Goal: Transaction & Acquisition: Purchase product/service

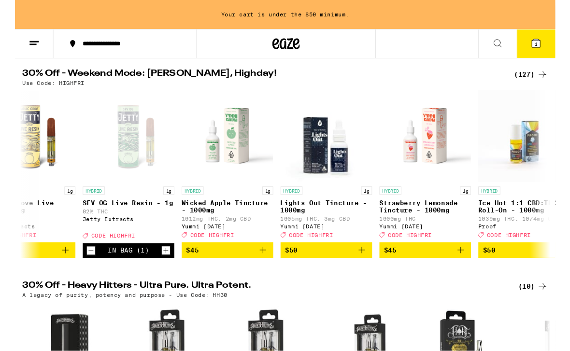
scroll to position [99, 0]
click at [460, 216] on p "Strawberry Lemonade Tincture - 1000mg" at bounding box center [433, 217] width 97 height 15
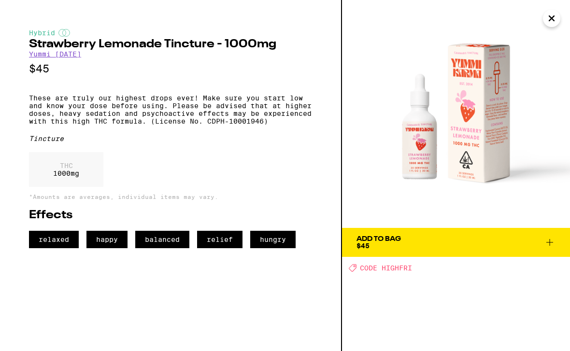
scroll to position [0, 10840]
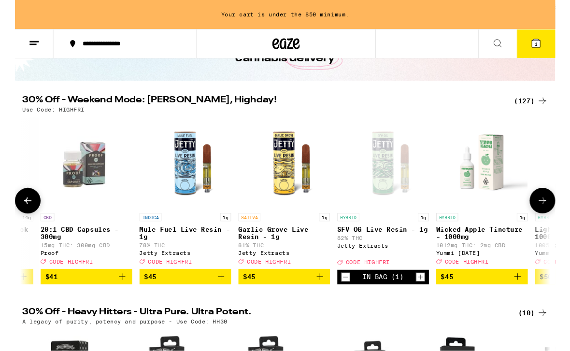
scroll to position [70, 0]
click at [567, 218] on button at bounding box center [556, 212] width 27 height 27
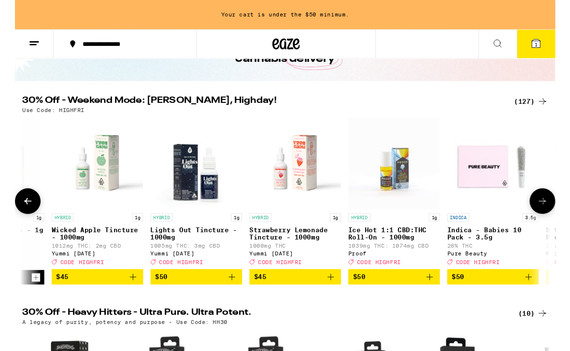
scroll to position [0, 11290]
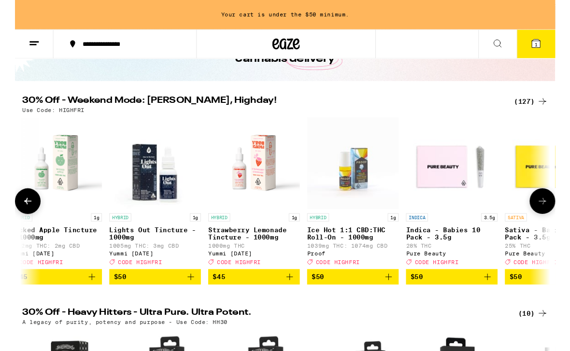
click at [19, 218] on icon at bounding box center [14, 212] width 12 height 12
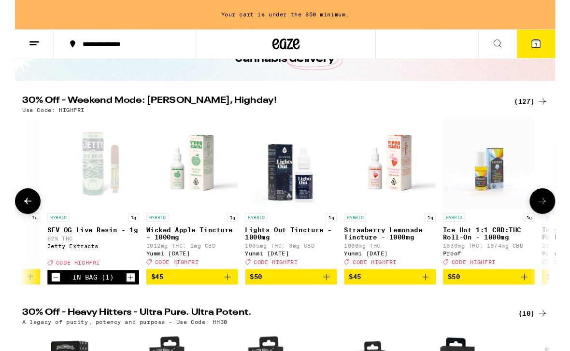
scroll to position [0, 10840]
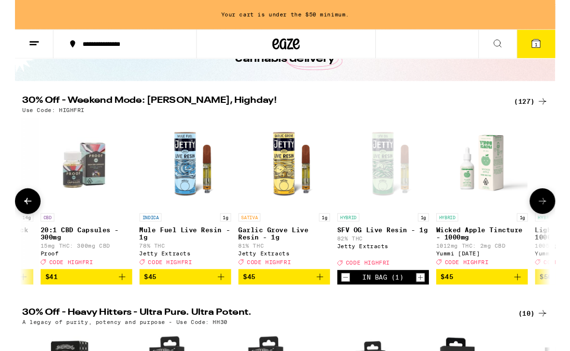
click at [430, 299] on icon "Increment" at bounding box center [428, 293] width 9 height 12
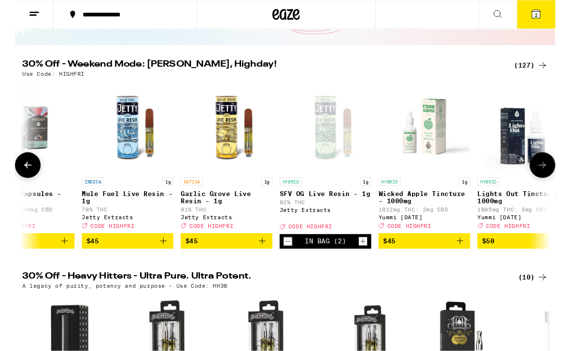
scroll to position [0, 10902]
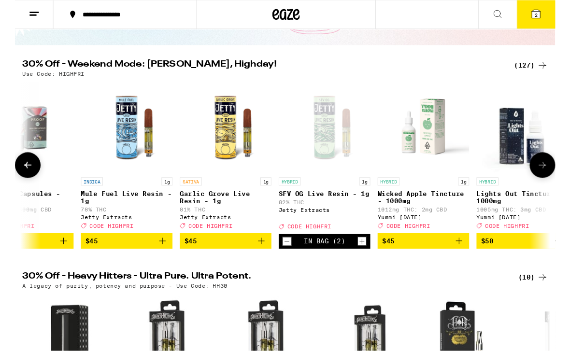
click at [286, 261] on icon "Decrement" at bounding box center [287, 255] width 9 height 12
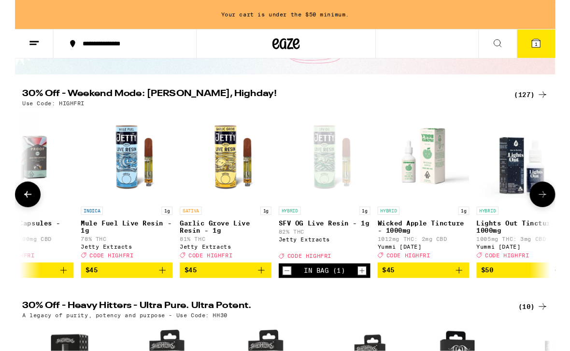
scroll to position [77, 0]
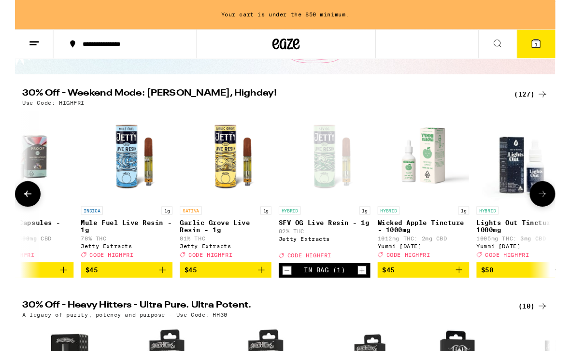
click at [287, 292] on icon "Decrement" at bounding box center [287, 286] width 9 height 12
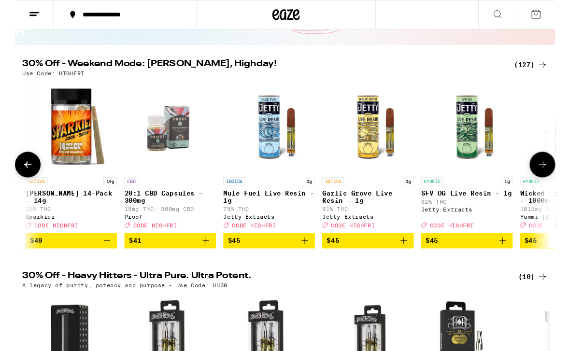
click at [9, 298] on h2 "30% Off - Heavy Hitters - Ultra Pure. Ultra Potent." at bounding box center [262, 293] width 508 height 12
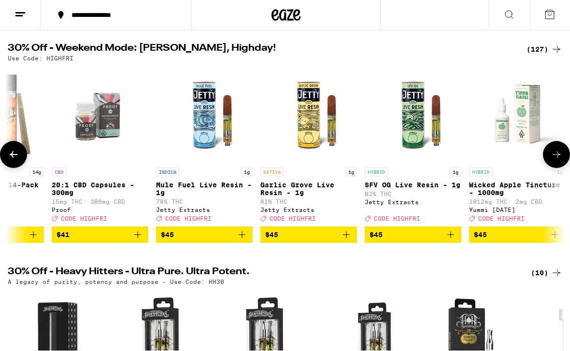
scroll to position [0, 10815]
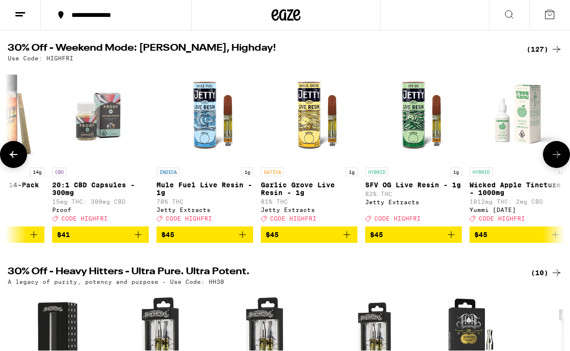
click at [452, 240] on icon "Add to bag" at bounding box center [452, 236] width 12 height 12
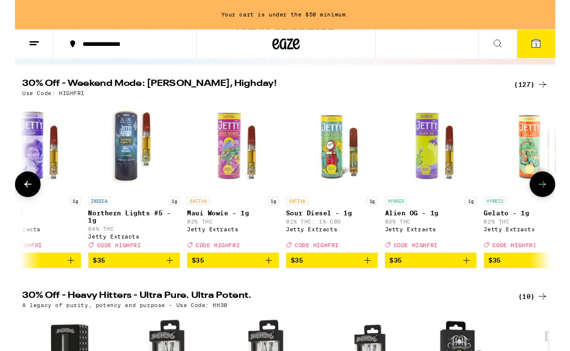
scroll to position [0, 10060]
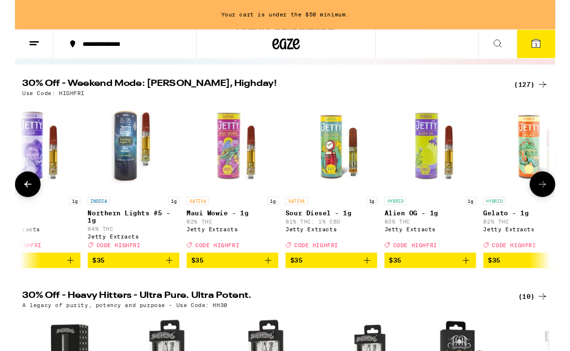
click at [269, 281] on icon "Add to bag" at bounding box center [268, 275] width 12 height 12
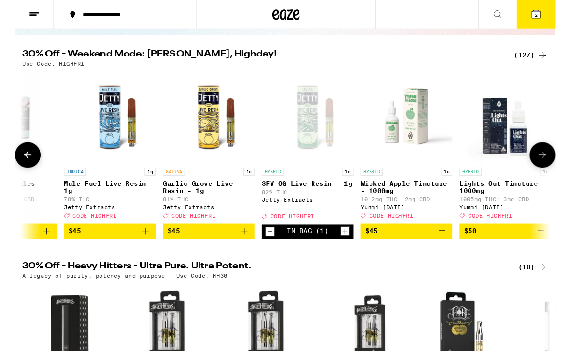
scroll to position [0, 10920]
click at [268, 250] on icon "Decrement" at bounding box center [269, 245] width 9 height 12
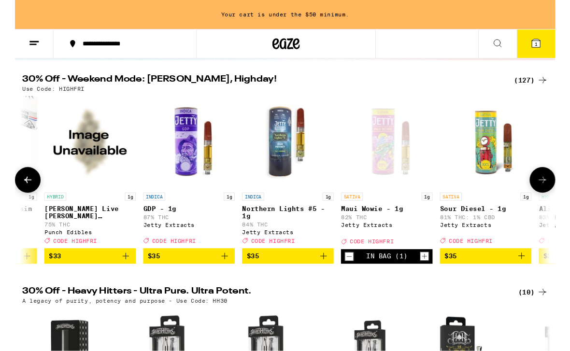
scroll to position [0, 9896]
click at [178, 141] on img "Open page for GDP - 1g from Jetty Extracts" at bounding box center [184, 150] width 97 height 97
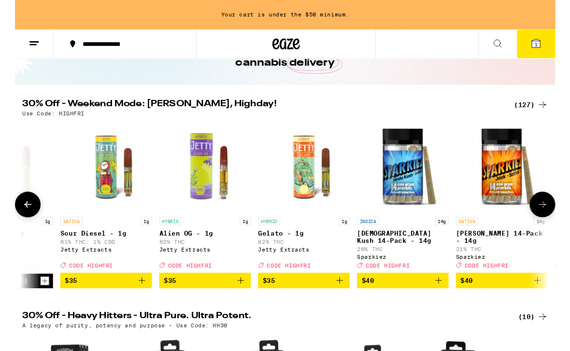
scroll to position [0, 10297]
click at [277, 250] on p "Gelato - 1g" at bounding box center [305, 247] width 97 height 8
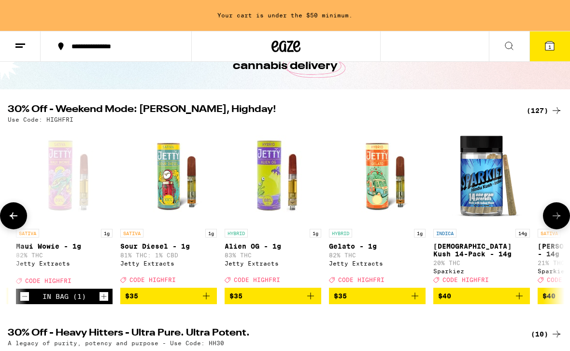
scroll to position [0, 10225]
click at [379, 192] on img "Open page for Gelato - 1g from Jetty Extracts" at bounding box center [377, 176] width 97 height 97
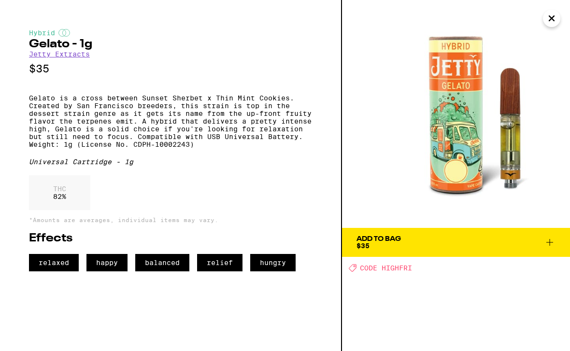
click at [421, 245] on span "Add To Bag $35" at bounding box center [456, 243] width 199 height 14
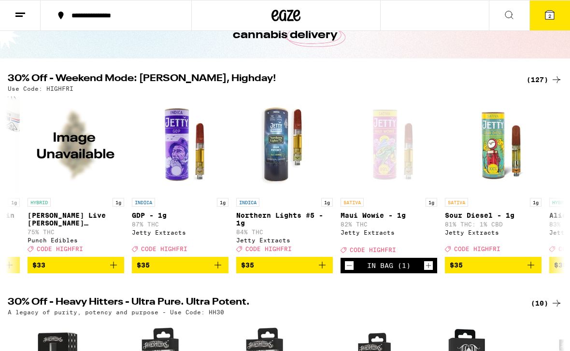
scroll to position [0, 9900]
click at [564, 187] on button at bounding box center [556, 185] width 27 height 27
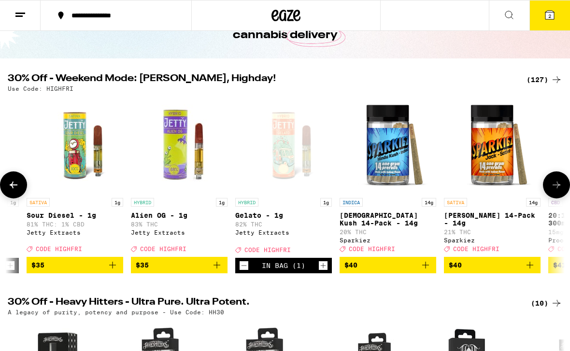
scroll to position [0, 10350]
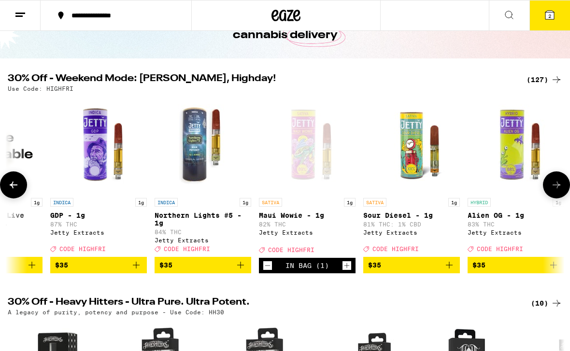
scroll to position [0, 9982]
click at [102, 271] on span "$35" at bounding box center [98, 266] width 87 height 12
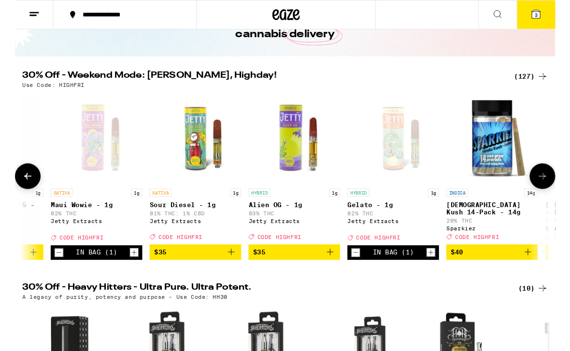
scroll to position [67, 0]
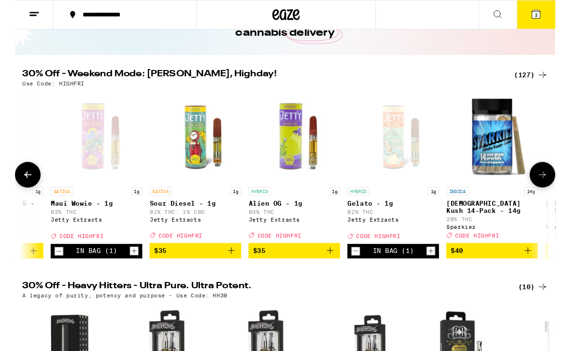
click at [305, 271] on span "$35" at bounding box center [294, 265] width 87 height 12
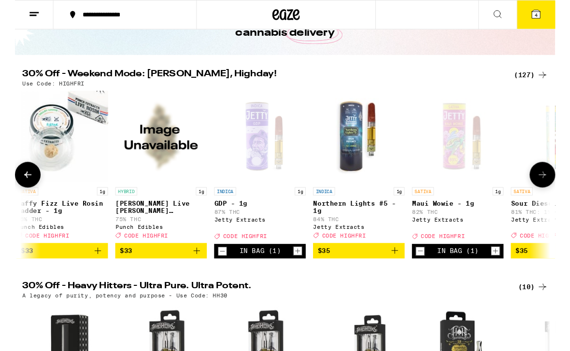
scroll to position [0, 9820]
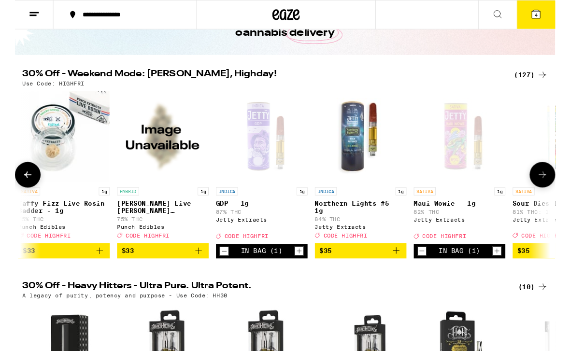
click at [223, 271] on icon "Decrement" at bounding box center [221, 266] width 9 height 12
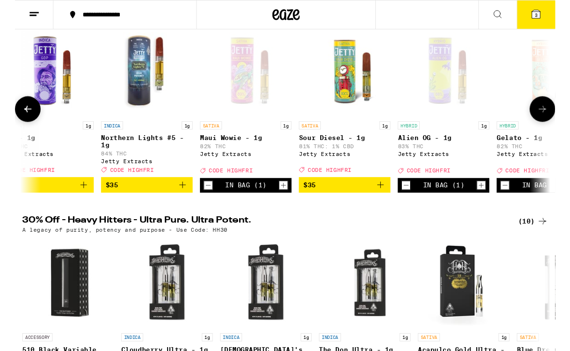
scroll to position [138, 0]
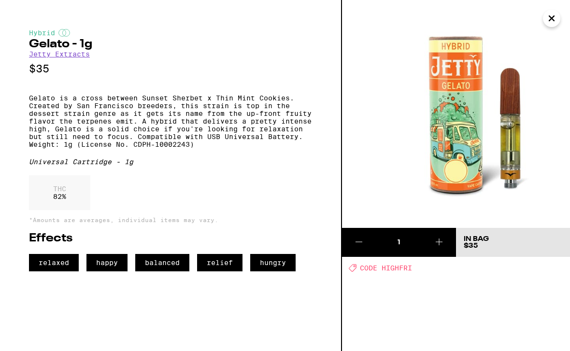
scroll to position [66, 0]
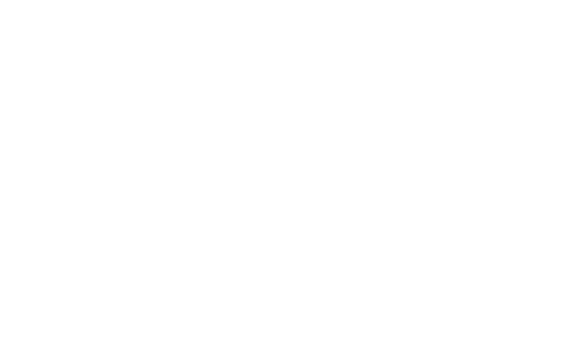
scroll to position [0, 10099]
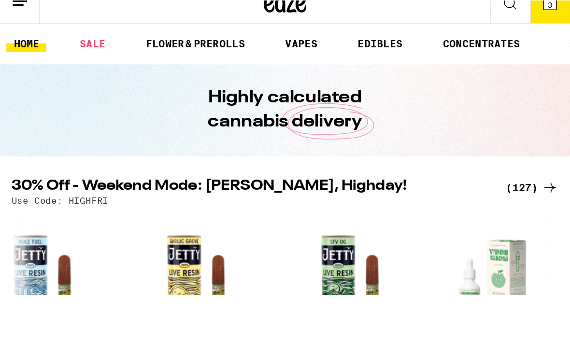
scroll to position [0, 11000]
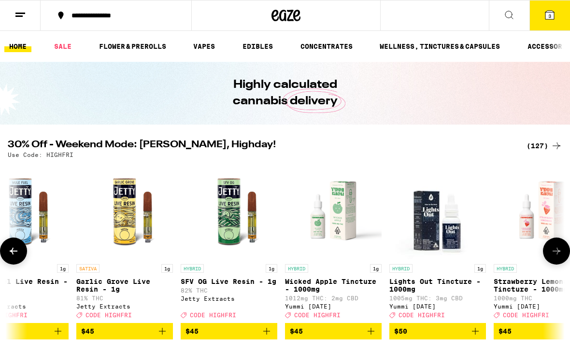
click at [208, 334] on button "$45" at bounding box center [229, 331] width 97 height 16
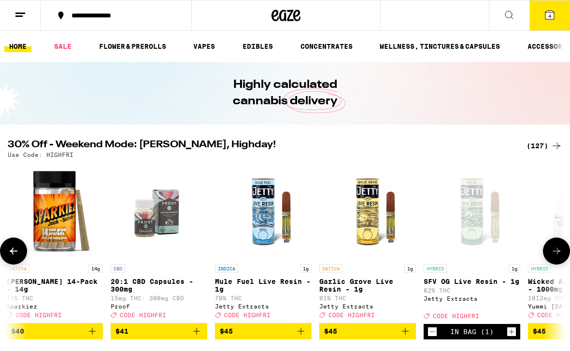
scroll to position [0, 10757]
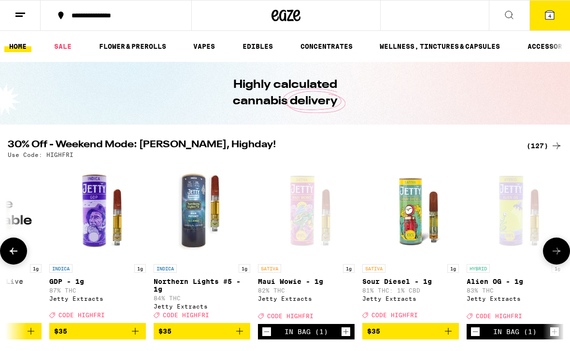
click at [298, 144] on h2 "30% Off - Weekend Mode: [PERSON_NAME], Highday!" at bounding box center [262, 146] width 508 height 12
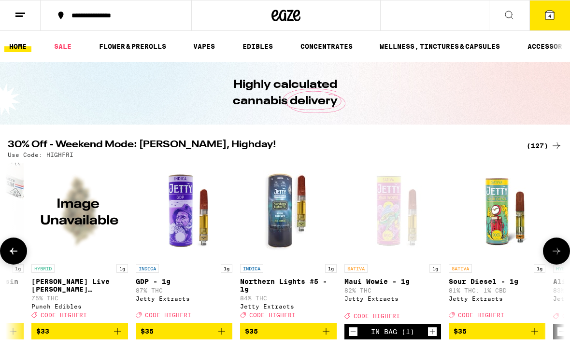
scroll to position [0, 9895]
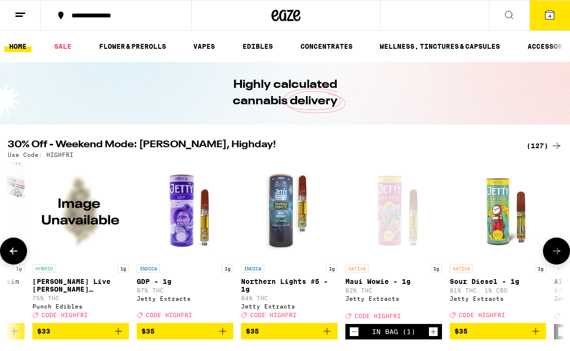
click at [167, 335] on span "$35" at bounding box center [185, 332] width 87 height 12
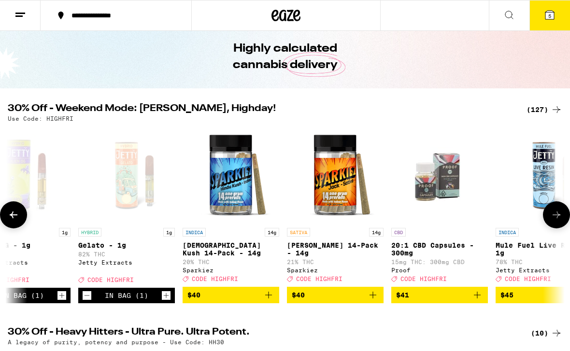
scroll to position [0, 10476]
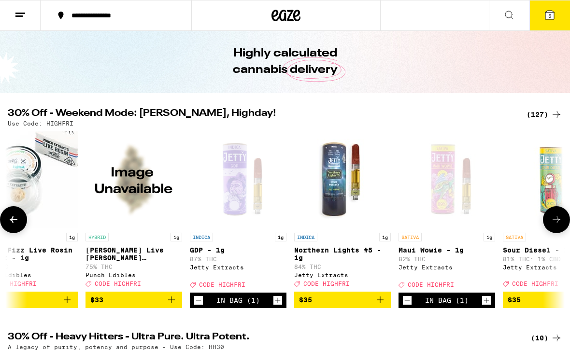
click at [201, 301] on icon "Decrement" at bounding box center [198, 301] width 5 height 0
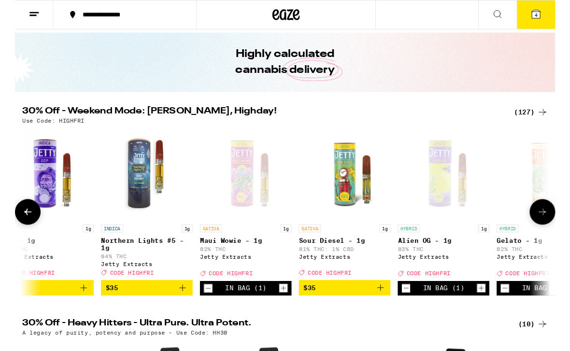
click at [414, 308] on icon "Decrement" at bounding box center [412, 305] width 9 height 12
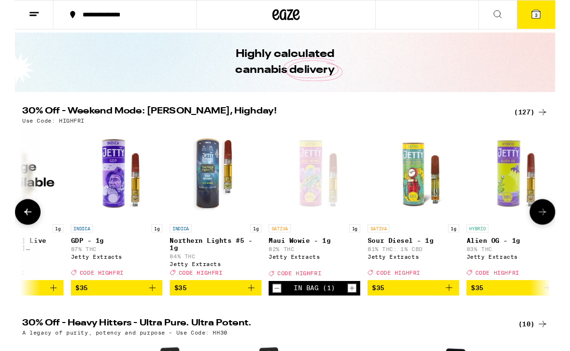
scroll to position [0, 9973]
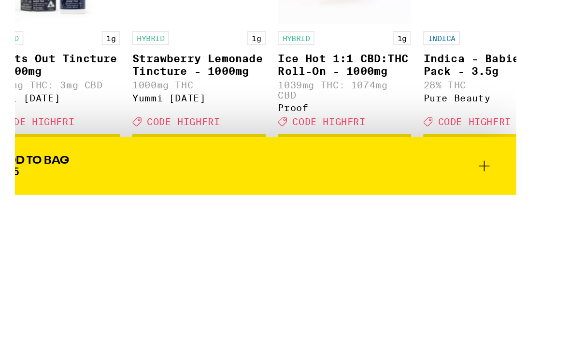
scroll to position [0, 10065]
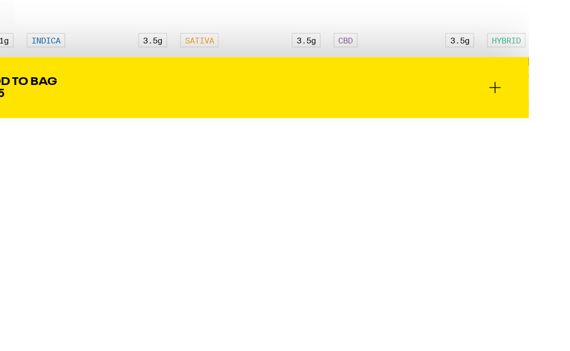
scroll to position [0, 10309]
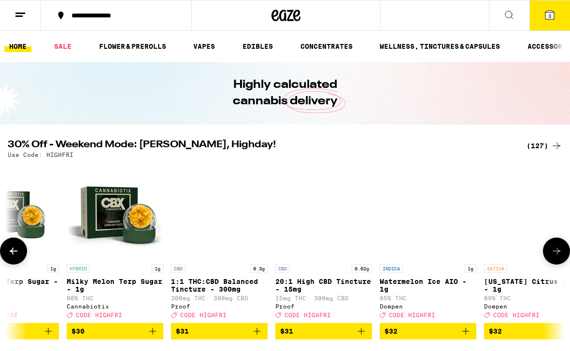
scroll to position [0, 9026]
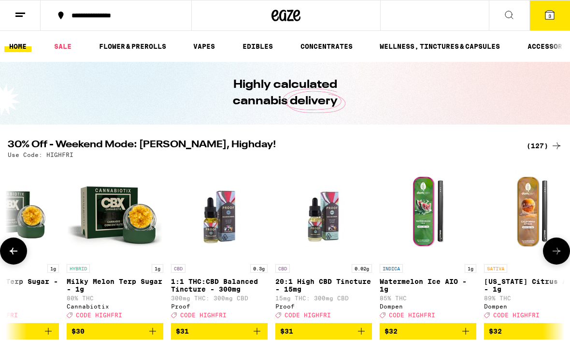
click at [25, 44] on link "HOME" at bounding box center [17, 47] width 27 height 12
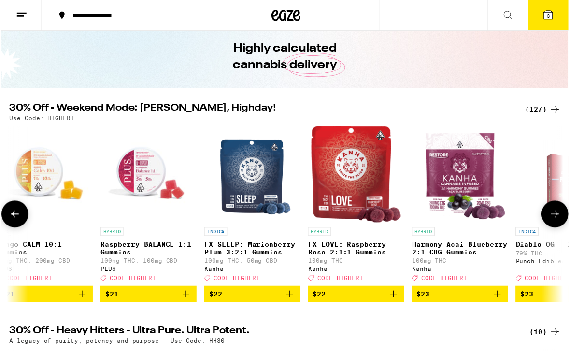
scroll to position [0, 0]
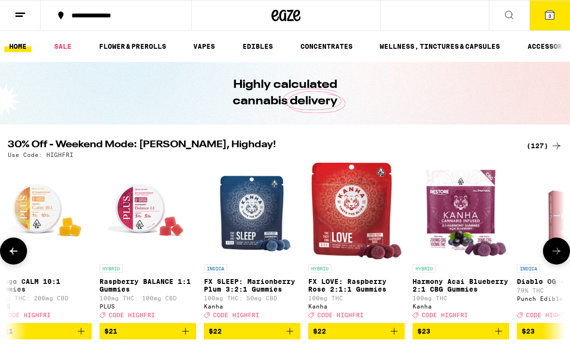
click at [554, 15] on icon at bounding box center [550, 15] width 9 height 9
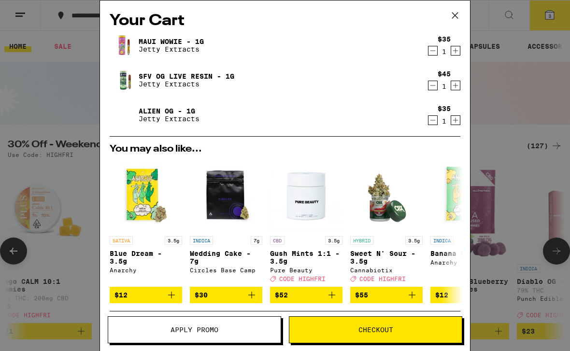
click at [460, 89] on icon "Increment" at bounding box center [456, 86] width 9 height 12
click at [437, 119] on icon "Decrement" at bounding box center [433, 121] width 9 height 12
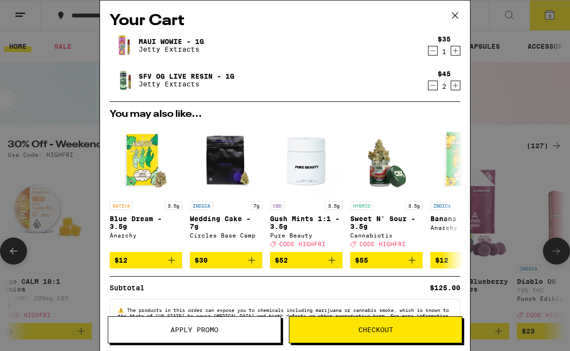
click at [518, 83] on div "Your Cart Maui Wowie - 1g Jetty Extracts $35 1 SFV OG Live Resin - 1g Jetty Ext…" at bounding box center [285, 175] width 570 height 351
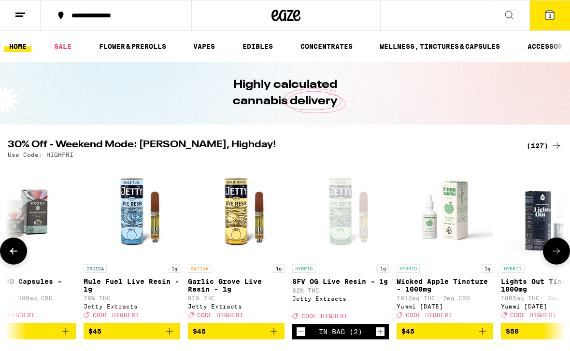
scroll to position [0, 10890]
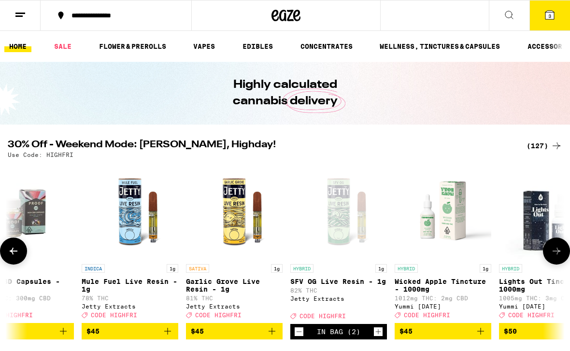
click at [225, 337] on span "$45" at bounding box center [234, 332] width 87 height 12
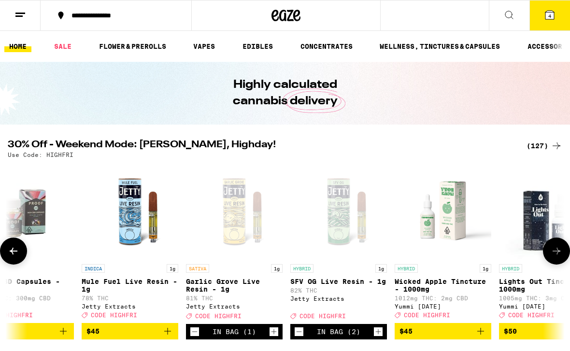
click at [553, 13] on icon at bounding box center [550, 15] width 9 height 9
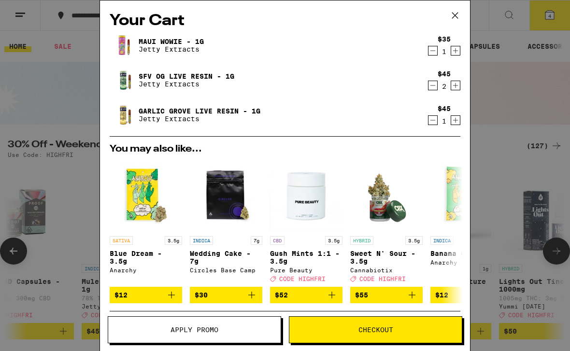
click at [432, 91] on icon "Decrement" at bounding box center [433, 86] width 9 height 12
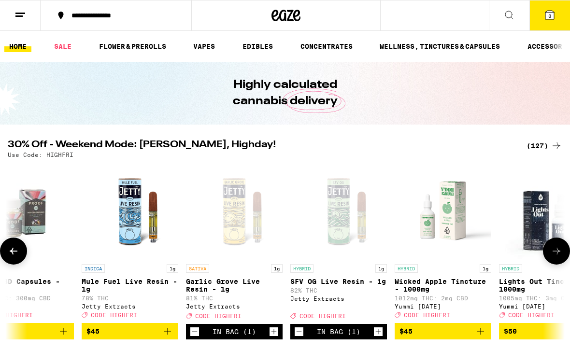
click at [547, 14] on icon at bounding box center [550, 15] width 9 height 9
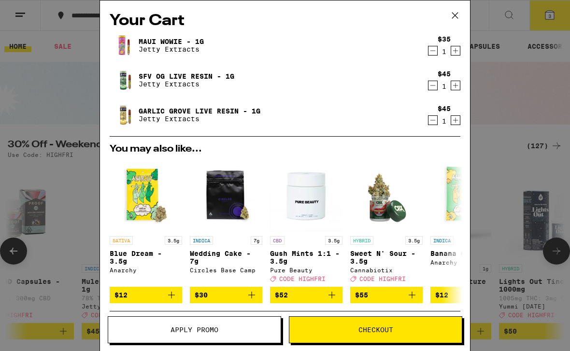
click at [232, 325] on button "Apply Promo" at bounding box center [195, 330] width 174 height 27
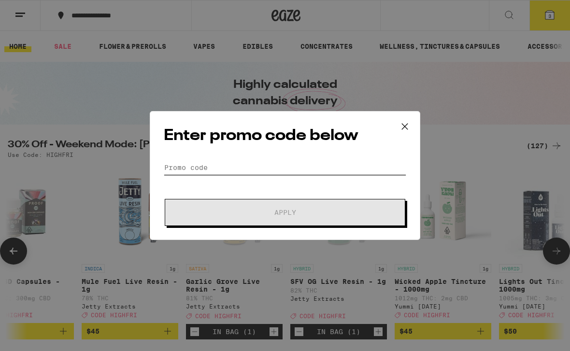
click at [207, 165] on input "Promo Code" at bounding box center [285, 167] width 243 height 15
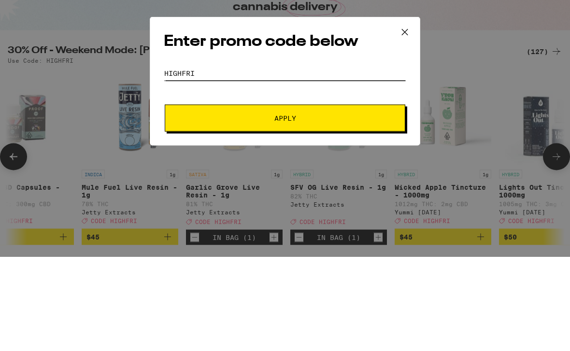
type input "Highfri"
click at [320, 209] on span "Apply" at bounding box center [285, 212] width 174 height 7
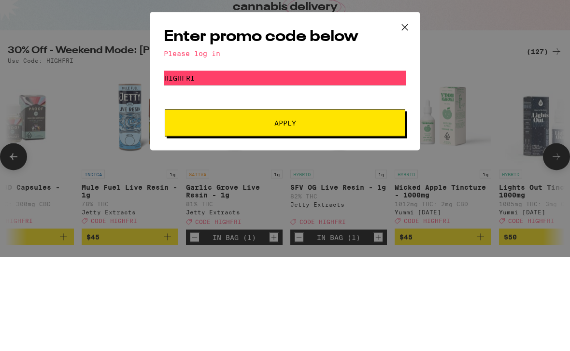
scroll to position [95, 0]
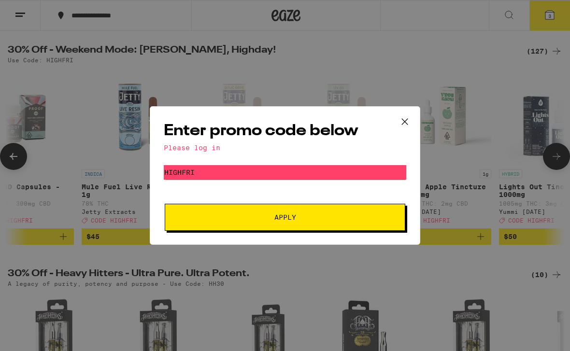
click at [335, 221] on span "Apply" at bounding box center [285, 217] width 174 height 7
click at [228, 221] on span "Apply" at bounding box center [285, 217] width 174 height 7
click at [209, 174] on input "Highfri" at bounding box center [285, 172] width 243 height 15
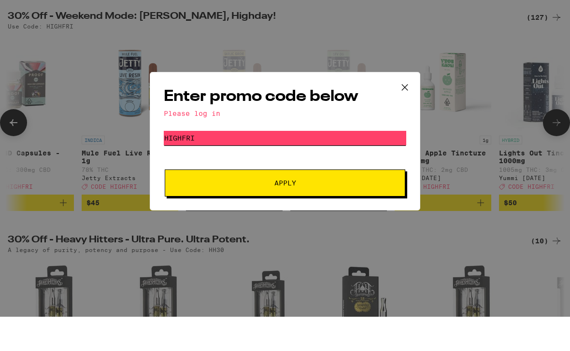
scroll to position [0, 0]
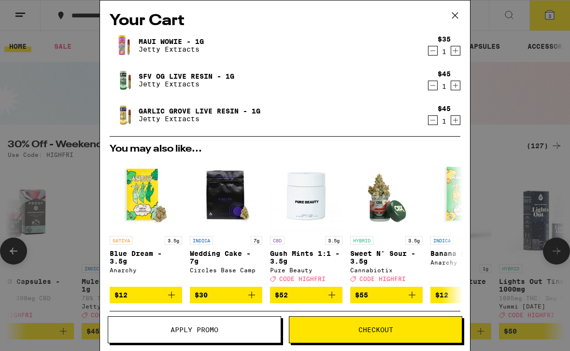
click at [217, 328] on span "Apply Promo" at bounding box center [195, 330] width 48 height 7
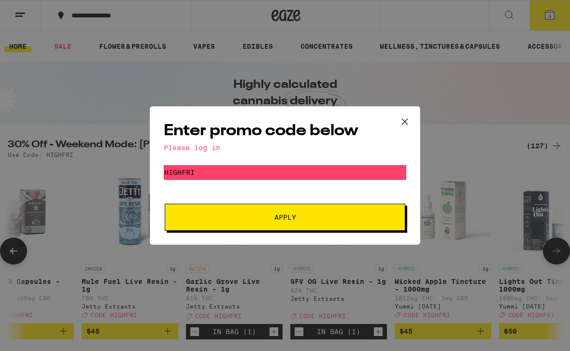
click at [318, 216] on span "Apply" at bounding box center [285, 217] width 174 height 7
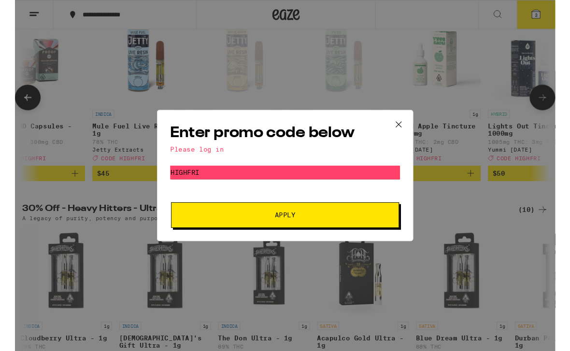
scroll to position [147, 0]
click at [336, 230] on span "Apply" at bounding box center [285, 227] width 174 height 7
click at [224, 155] on div "Please log in" at bounding box center [285, 158] width 243 height 8
click at [224, 154] on div "Please log in" at bounding box center [285, 158] width 243 height 8
click at [196, 155] on div "Please log in" at bounding box center [285, 158] width 243 height 8
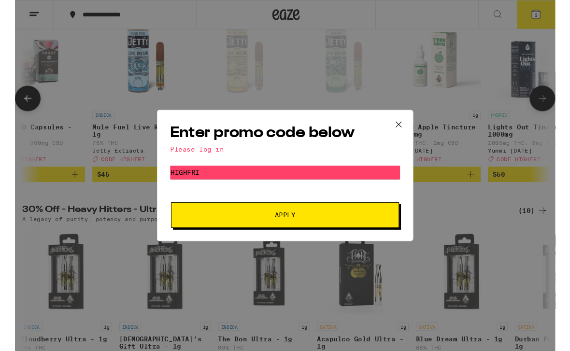
click at [349, 141] on h2 "Enter promo code below" at bounding box center [285, 141] width 243 height 22
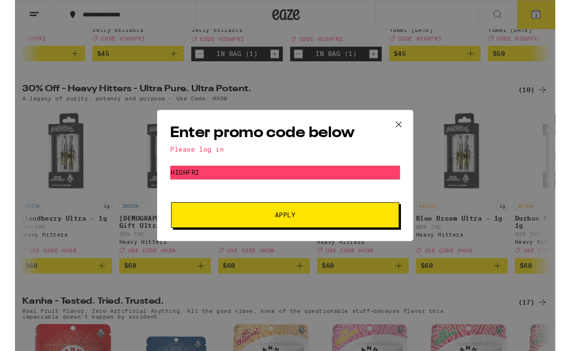
scroll to position [276, 0]
click at [313, 228] on span "Apply" at bounding box center [285, 227] width 174 height 7
click at [283, 180] on input "Highfri" at bounding box center [285, 182] width 243 height 15
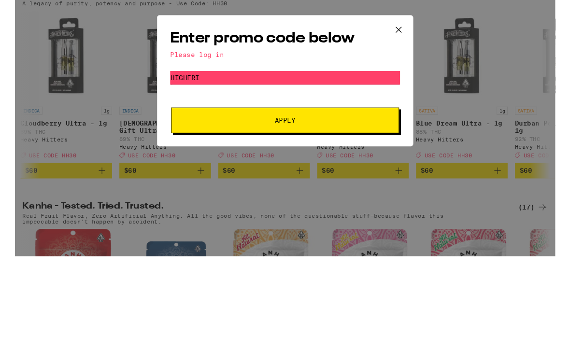
click at [302, 214] on button "Apply" at bounding box center [285, 227] width 241 height 27
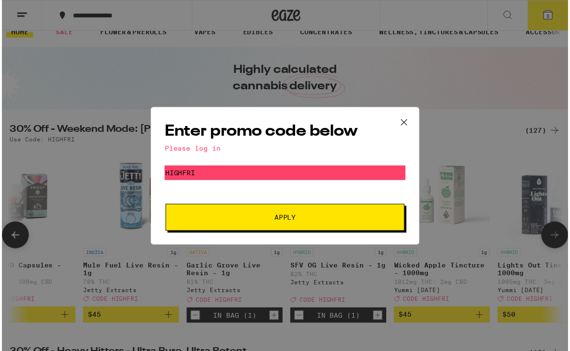
scroll to position [17, 0]
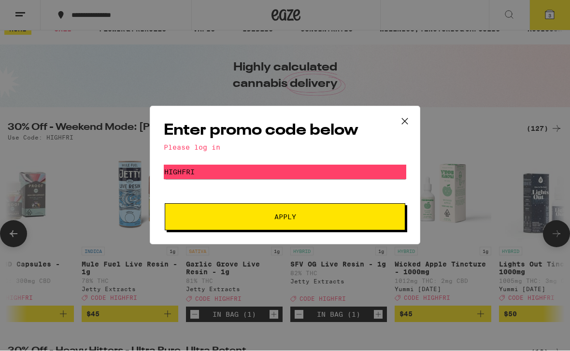
click at [408, 115] on icon at bounding box center [405, 122] width 15 height 15
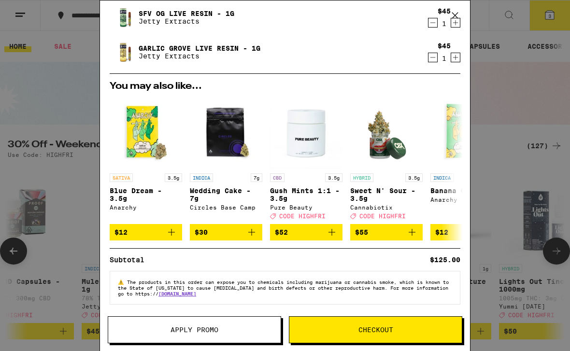
click at [408, 253] on div "Subtotal $125.00" at bounding box center [285, 255] width 351 height 15
click at [406, 350] on div "Apply Promo Checkout" at bounding box center [285, 334] width 370 height 35
click at [381, 343] on button "Checkout" at bounding box center [376, 330] width 174 height 27
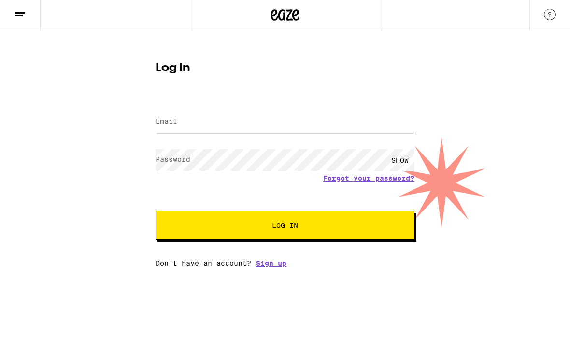
click at [190, 125] on input "Email" at bounding box center [285, 123] width 259 height 22
type input "G"
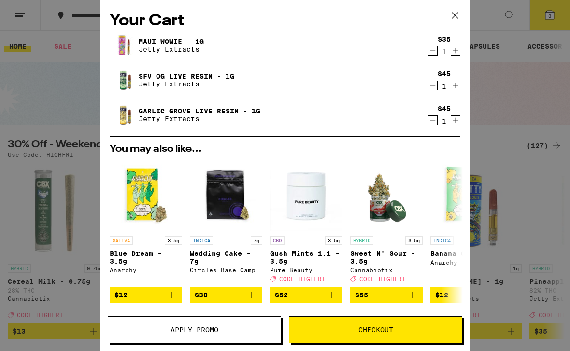
click at [229, 329] on span "Apply Promo" at bounding box center [194, 330] width 173 height 7
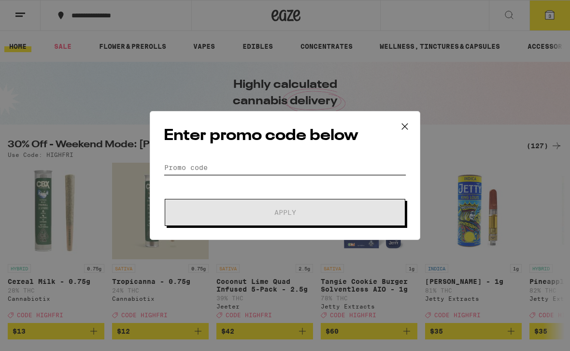
click at [210, 168] on input "Promo Code" at bounding box center [285, 167] width 243 height 15
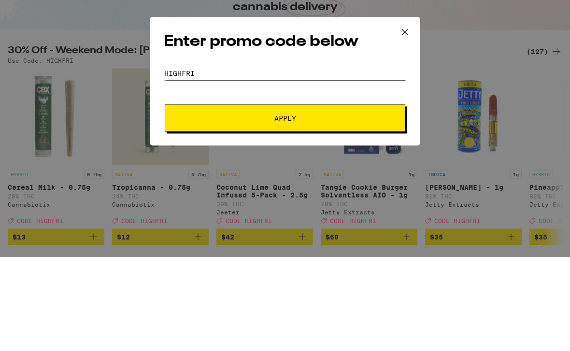
type input "Highfri"
click at [336, 209] on span "Apply" at bounding box center [285, 212] width 174 height 7
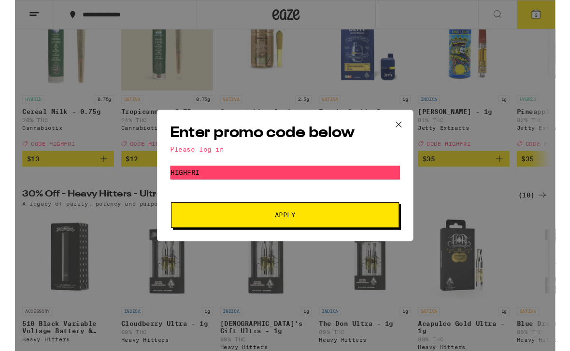
scroll to position [163, 0]
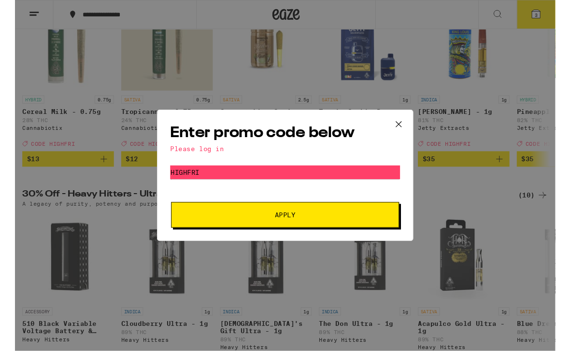
click at [375, 229] on button "Apply" at bounding box center [285, 227] width 241 height 27
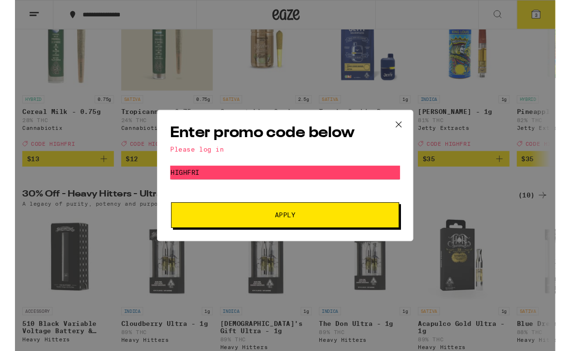
scroll to position [0, 0]
click at [188, 150] on div "Enter promo code below Please log in Promo Code Highfri Apply" at bounding box center [285, 185] width 271 height 139
click at [193, 154] on div "Please log in" at bounding box center [285, 158] width 243 height 8
click at [294, 181] on input "Highfri" at bounding box center [285, 182] width 243 height 15
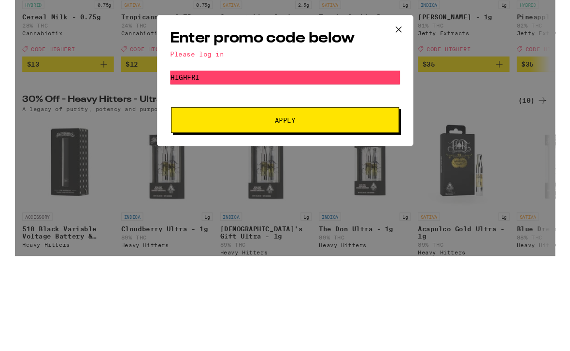
click at [190, 154] on div "Please log in" at bounding box center [285, 158] width 243 height 8
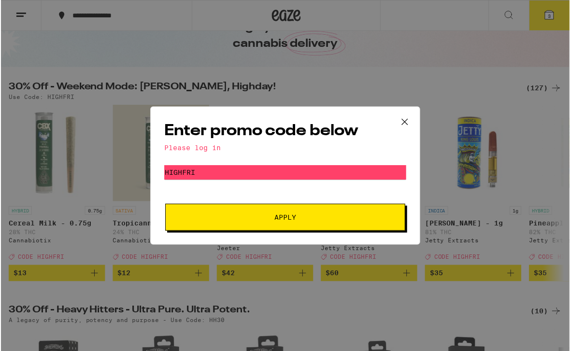
scroll to position [0, 0]
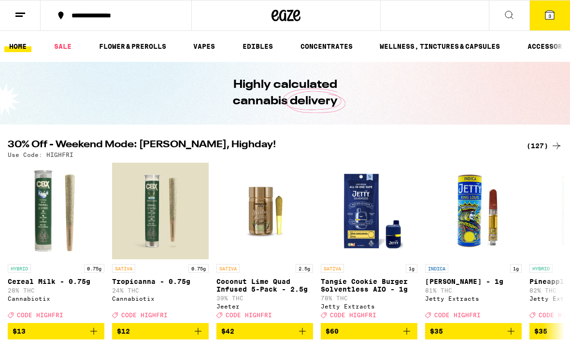
click at [549, 13] on span "3" at bounding box center [550, 16] width 3 height 6
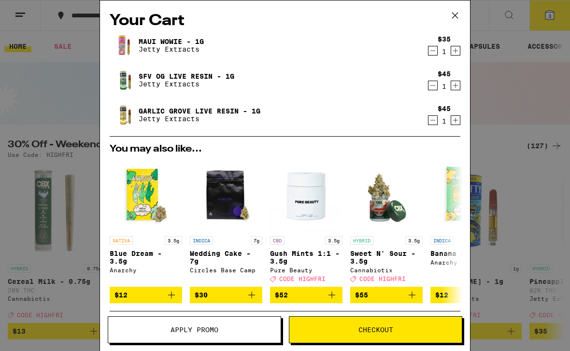
click at [246, 328] on span "Apply Promo" at bounding box center [194, 330] width 173 height 7
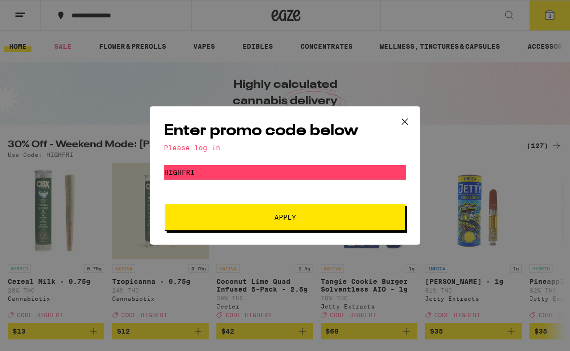
click at [364, 223] on button "Apply" at bounding box center [285, 217] width 241 height 27
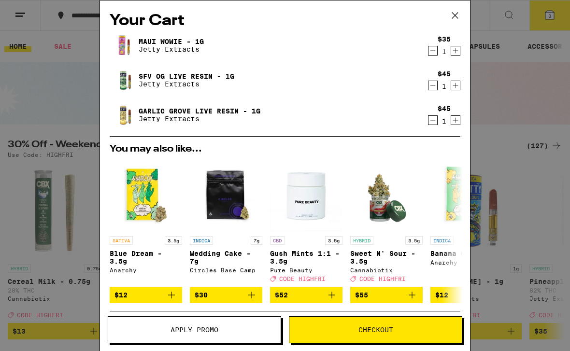
click at [388, 335] on button "Checkout" at bounding box center [376, 330] width 174 height 27
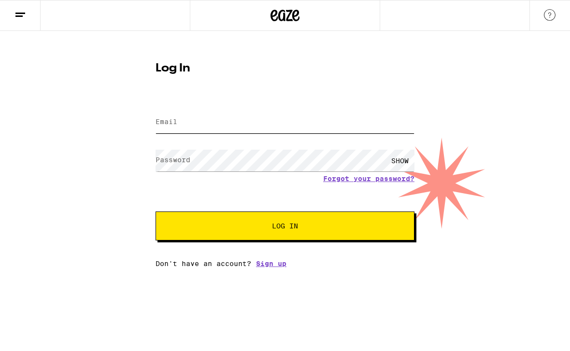
click at [184, 126] on input "Email" at bounding box center [285, 123] width 259 height 22
type input "[EMAIL_ADDRESS][DOMAIN_NAME]"
click at [285, 228] on button "Log In" at bounding box center [285, 226] width 259 height 29
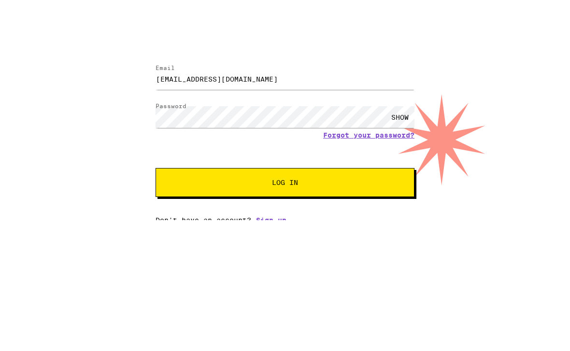
click at [313, 223] on span "Log In" at bounding box center [285, 226] width 181 height 7
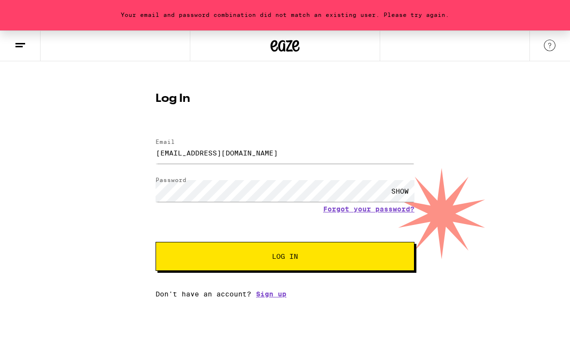
click at [335, 258] on span "Log In" at bounding box center [285, 257] width 181 height 7
click at [389, 209] on link "Forgot your password?" at bounding box center [368, 210] width 91 height 8
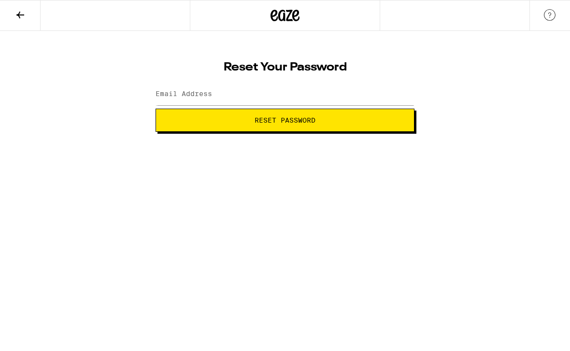
click at [310, 121] on span "Reset Password" at bounding box center [285, 120] width 61 height 7
type input "w"
type input "WestBelfast13"
click at [285, 120] on button "Reset Password" at bounding box center [285, 120] width 259 height 23
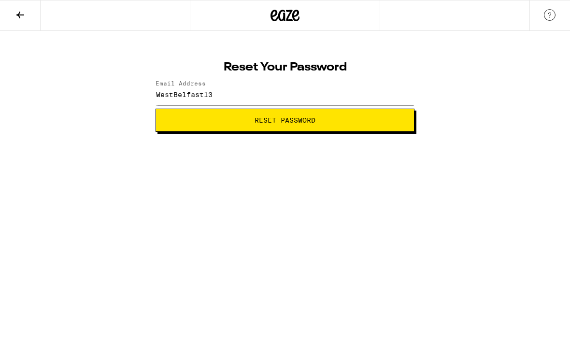
click at [287, 120] on button "Reset Password" at bounding box center [285, 120] width 259 height 23
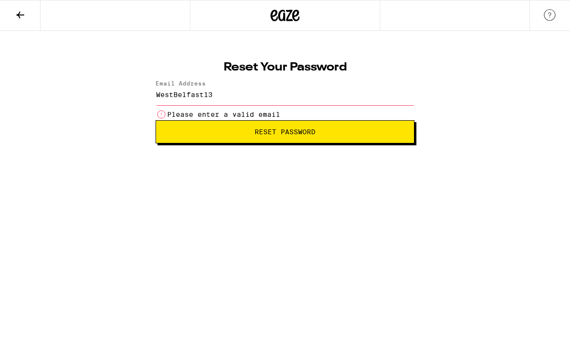
click at [331, 132] on span "Reset Password" at bounding box center [285, 132] width 243 height 7
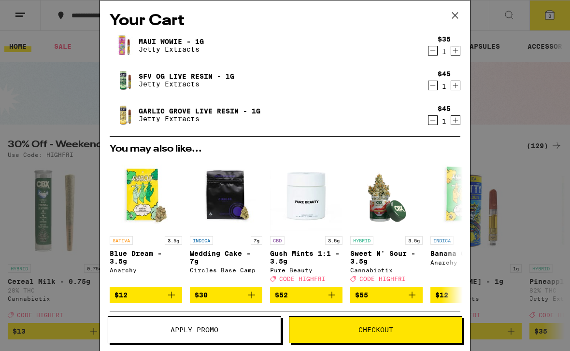
click at [357, 331] on span "Checkout" at bounding box center [376, 330] width 173 height 7
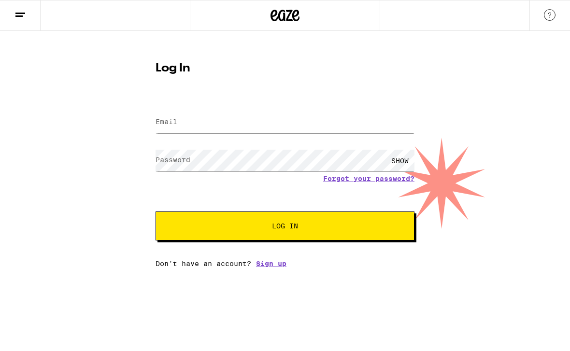
click at [174, 126] on label "Email" at bounding box center [167, 122] width 22 height 8
click at [178, 124] on input "Email" at bounding box center [285, 123] width 259 height 22
click at [254, 121] on input "Email" at bounding box center [285, 123] width 259 height 22
click at [186, 125] on input "Email" at bounding box center [285, 123] width 259 height 22
click at [413, 158] on form "Email Email Password Password SHOW Forgot your password? Log In" at bounding box center [285, 170] width 259 height 142
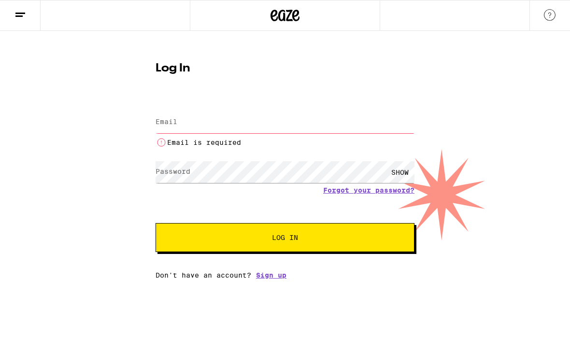
click at [188, 118] on input "Email" at bounding box center [285, 123] width 259 height 22
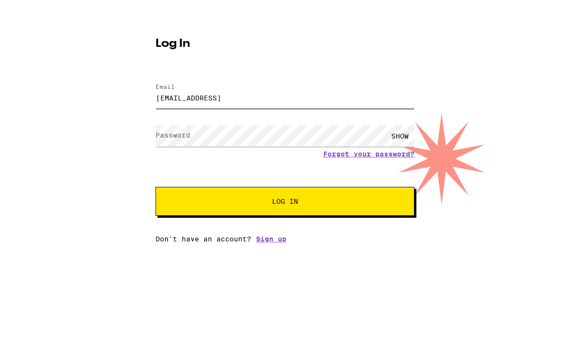
type input "[EMAIL_ADDRESS][DOMAIN_NAME]"
